Goal: Task Accomplishment & Management: Manage account settings

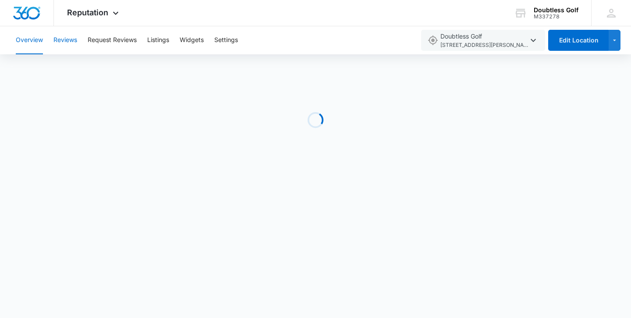
click at [70, 44] on button "Reviews" at bounding box center [65, 40] width 24 height 28
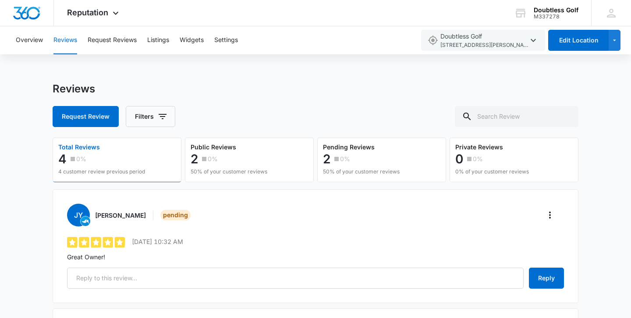
scroll to position [84, 0]
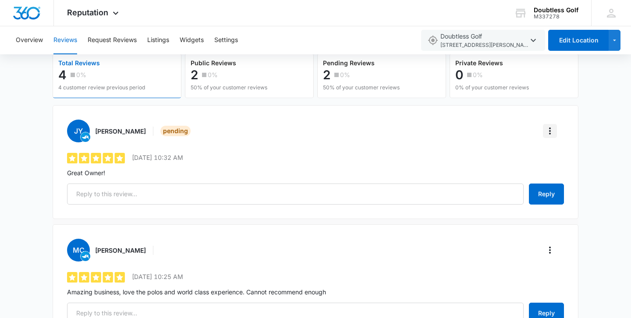
click at [544, 133] on button "More" at bounding box center [550, 131] width 14 height 14
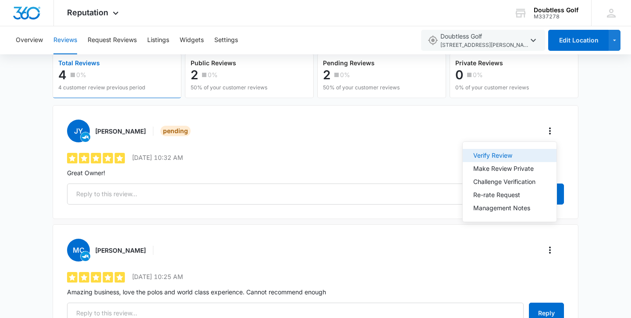
click at [515, 153] on div "Verify Review" at bounding box center [504, 156] width 62 height 6
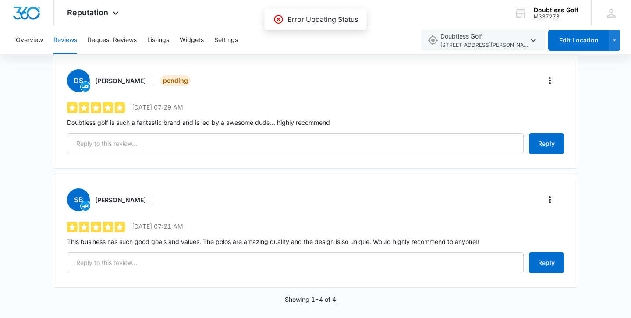
scroll to position [376, 0]
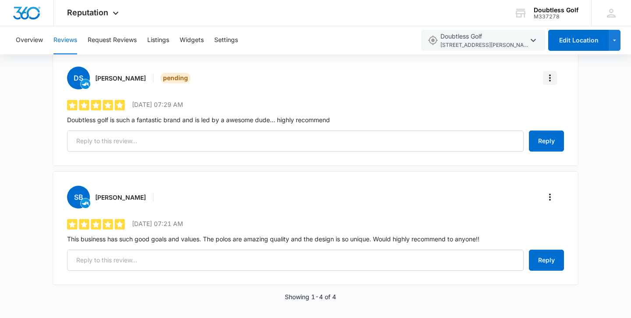
click at [551, 79] on icon "More" at bounding box center [550, 78] width 11 height 11
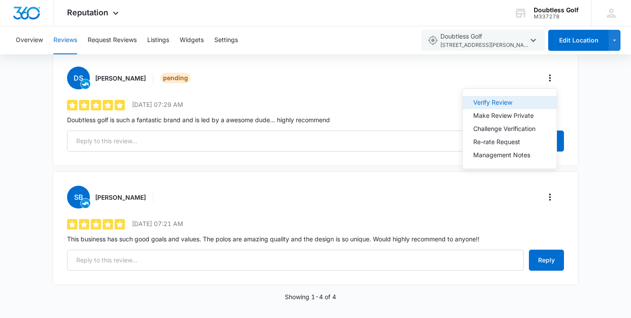
click at [544, 99] on button "Verify Review" at bounding box center [510, 102] width 94 height 13
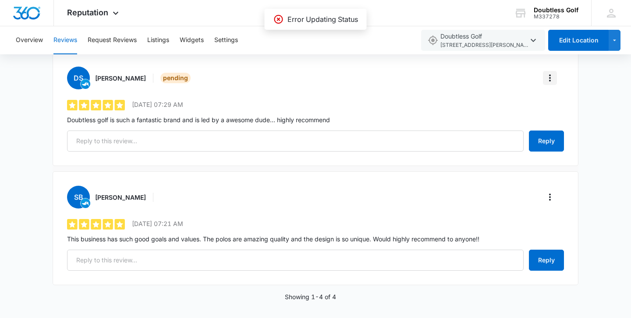
click at [549, 78] on icon "More" at bounding box center [550, 78] width 11 height 11
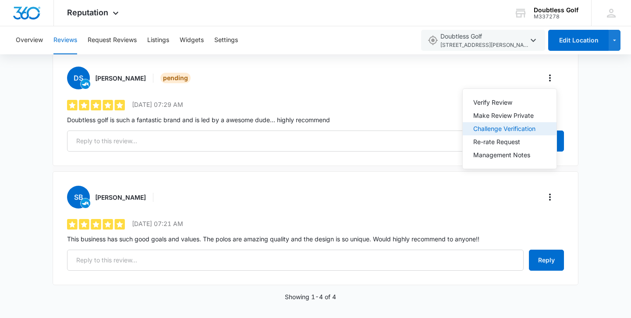
click at [541, 134] on button "Challenge Verification" at bounding box center [510, 128] width 94 height 13
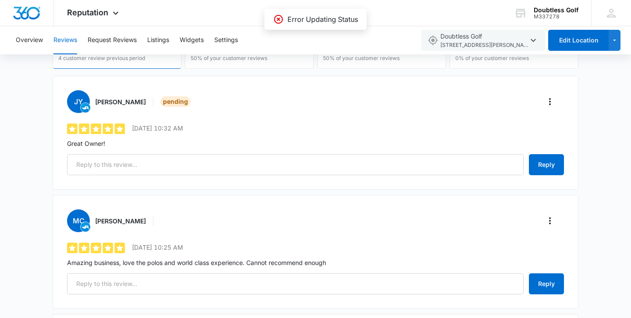
scroll to position [0, 0]
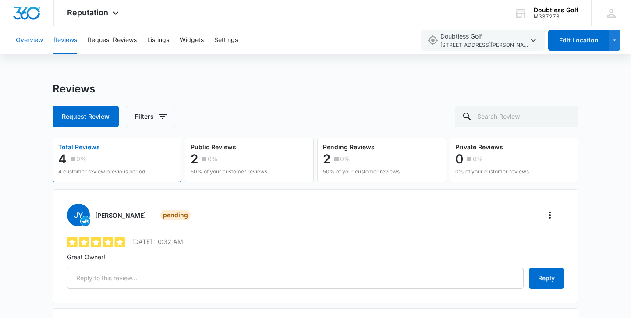
click at [32, 41] on button "Overview" at bounding box center [29, 40] width 27 height 28
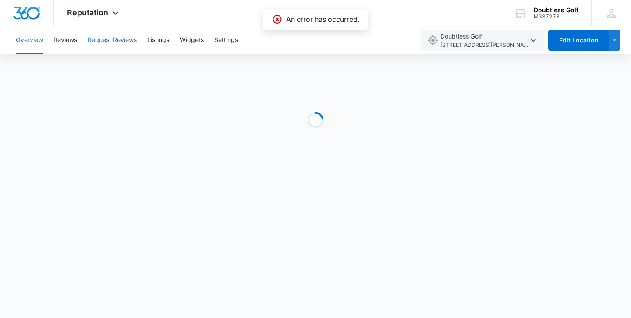
click at [129, 43] on button "Request Reviews" at bounding box center [112, 40] width 49 height 28
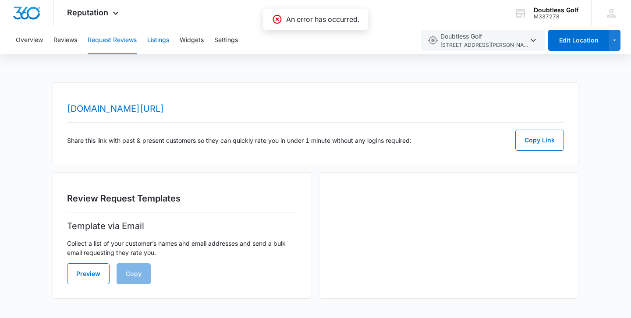
click at [161, 36] on button "Listings" at bounding box center [158, 40] width 22 height 28
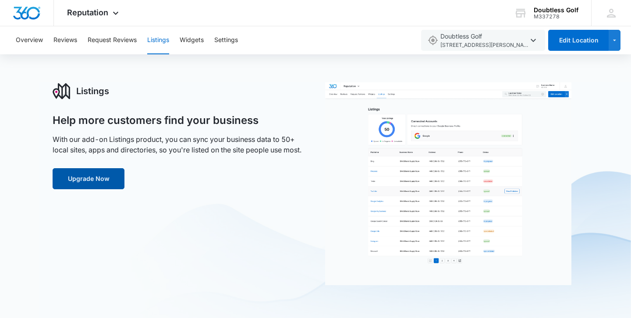
click at [96, 174] on button "Upgrade Now" at bounding box center [89, 178] width 72 height 21
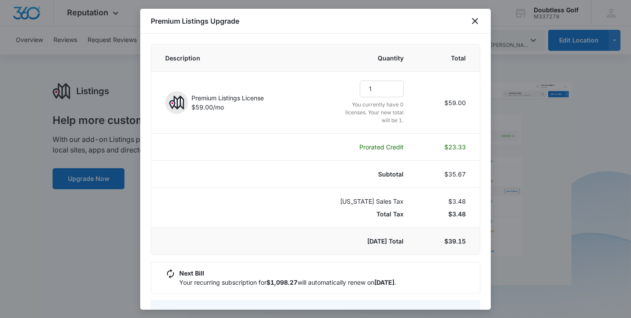
select select "pm_1S3Jd4A4n8RTgNjUubWxQUuR"
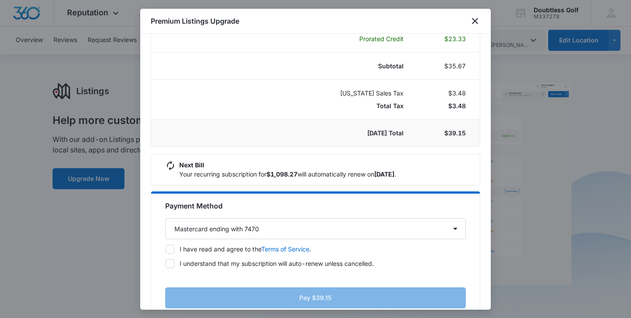
scroll to position [128, 0]
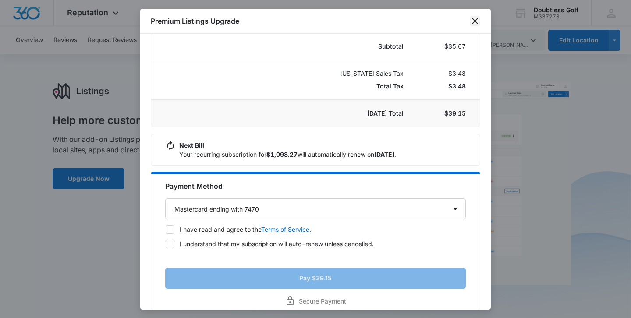
click at [470, 20] on icon "close" at bounding box center [475, 21] width 11 height 11
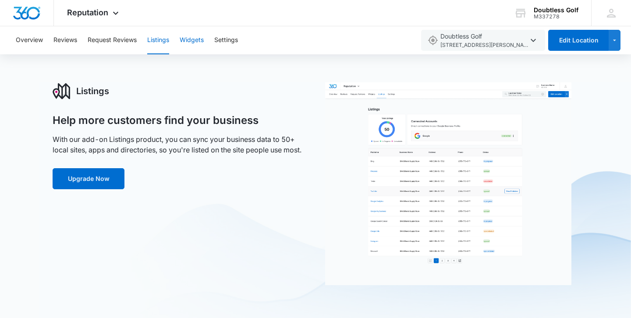
click at [194, 43] on button "Widgets" at bounding box center [192, 40] width 24 height 28
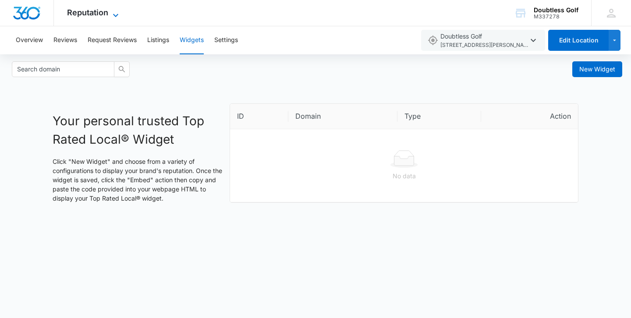
click at [88, 8] on span "Reputation" at bounding box center [87, 12] width 41 height 9
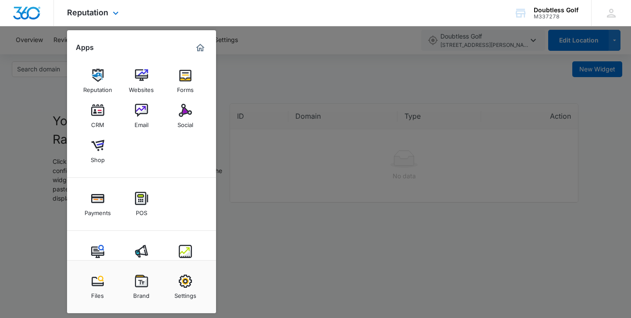
click at [38, 21] on div at bounding box center [27, 13] width 54 height 26
click at [31, 12] on img "Dashboard" at bounding box center [27, 13] width 28 height 13
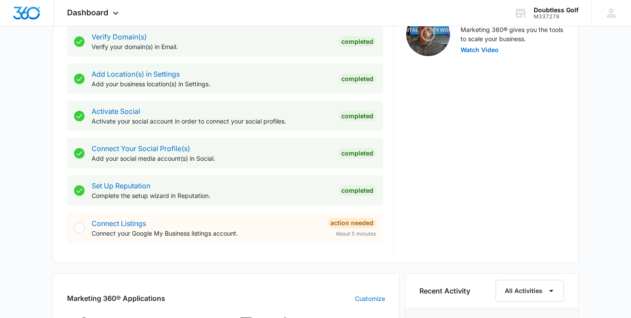
scroll to position [298, 0]
click at [135, 222] on link "Connect Listings" at bounding box center [119, 223] width 54 height 9
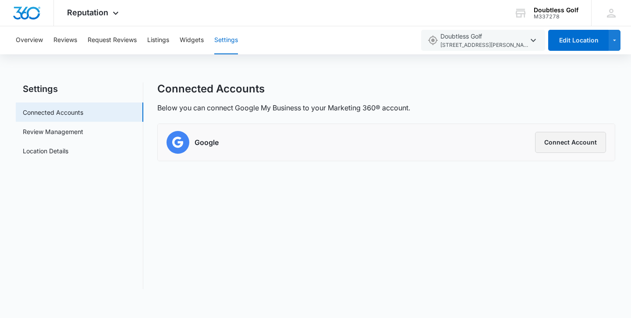
click at [555, 148] on button "Connect Account" at bounding box center [570, 142] width 71 height 21
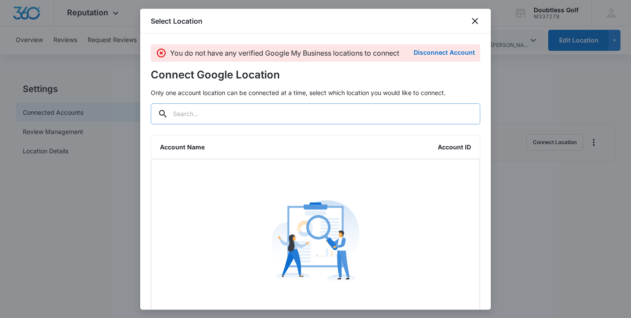
click at [372, 112] on input "text" at bounding box center [316, 113] width 330 height 21
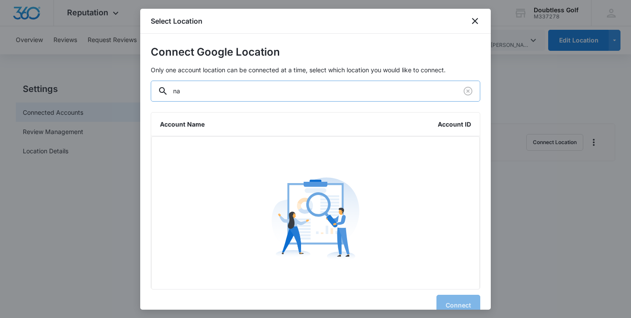
type input "n"
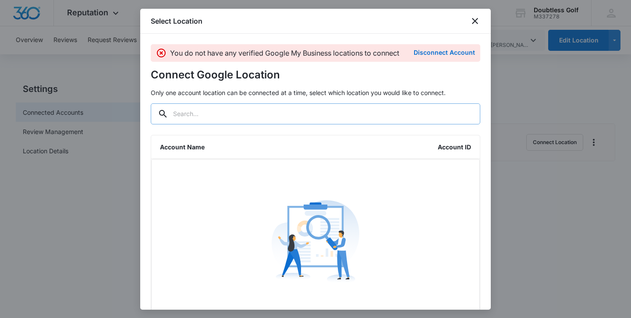
type input "c"
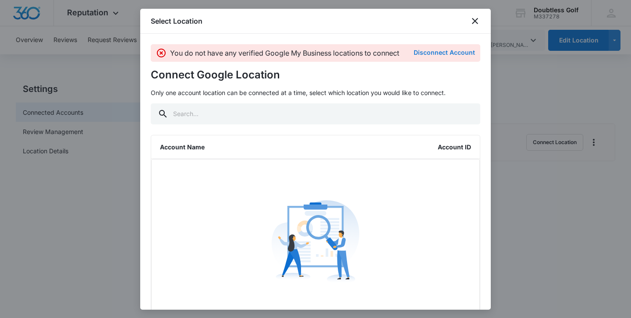
click at [434, 54] on button "Disconnect Account" at bounding box center [444, 53] width 61 height 6
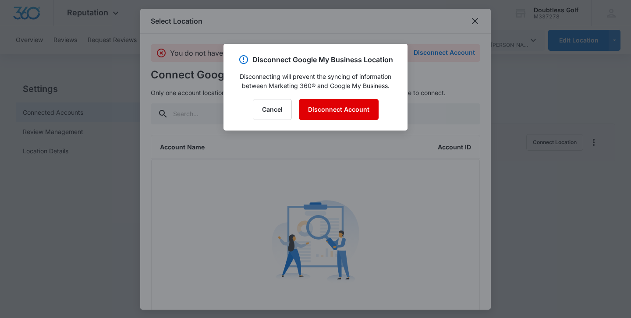
click at [349, 108] on button "Disconnect Account" at bounding box center [339, 109] width 80 height 21
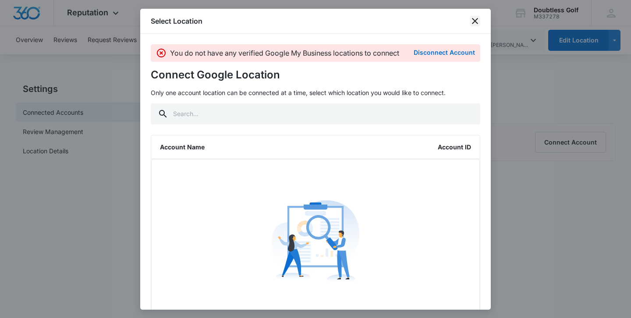
click at [479, 19] on icon "close" at bounding box center [475, 21] width 11 height 11
